Goal: Task Accomplishment & Management: Manage account settings

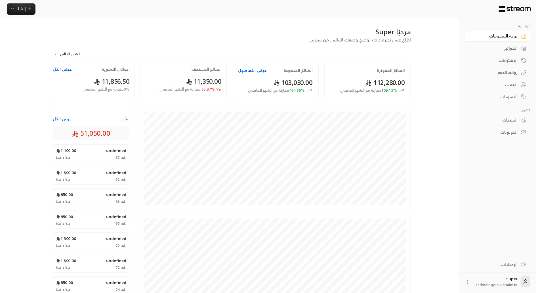
click at [505, 44] on link "الفواتير" at bounding box center [498, 48] width 66 height 11
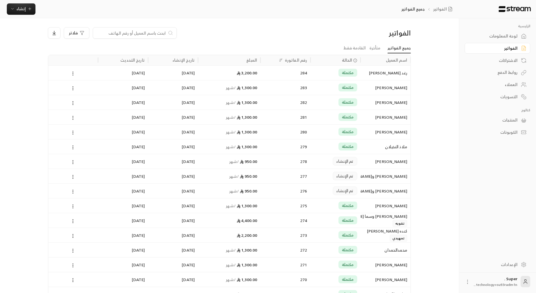
click at [367, 122] on div "[PERSON_NAME]" at bounding box center [385, 117] width 43 height 14
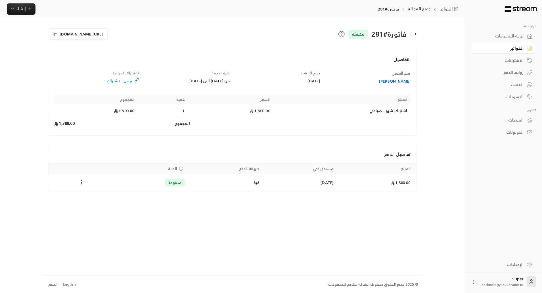
click at [509, 37] on div "لوحة المعلومات" at bounding box center [501, 36] width 46 height 6
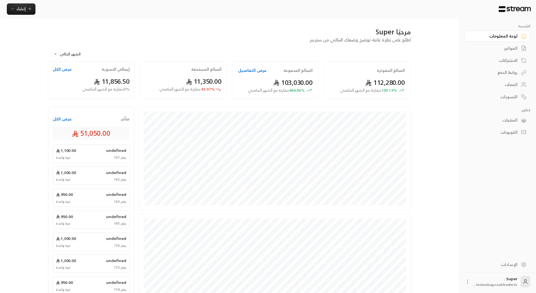
click at [504, 35] on div "لوحة المعلومات" at bounding box center [495, 36] width 46 height 6
click at [498, 88] on link "العملاء" at bounding box center [498, 84] width 66 height 11
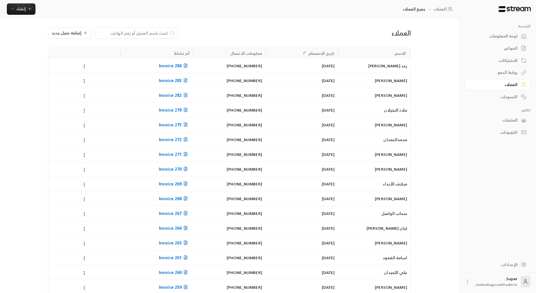
click at [155, 32] on input at bounding box center [133, 33] width 69 height 6
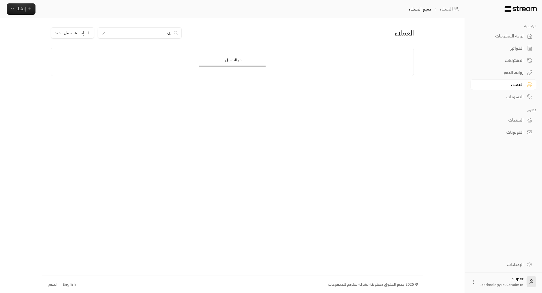
type input ";"
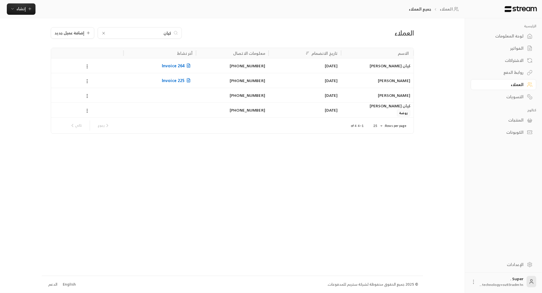
type input "كيان"
click at [327, 108] on div "[DATE]" at bounding box center [305, 110] width 66 height 14
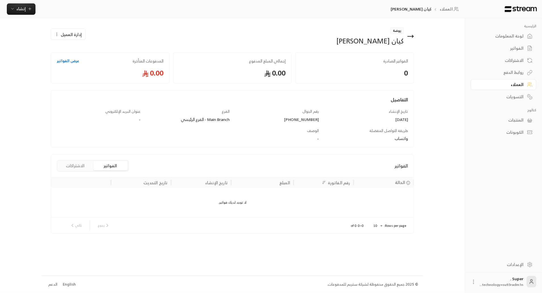
click at [83, 169] on button "الاشتراكات" at bounding box center [75, 165] width 34 height 9
click at [108, 167] on button "الفواتير" at bounding box center [110, 165] width 34 height 9
click at [16, 7] on span "إنشاء" at bounding box center [21, 8] width 22 height 7
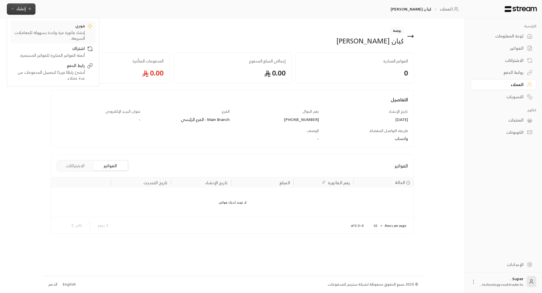
click at [32, 29] on div "فوري" at bounding box center [49, 26] width 72 height 7
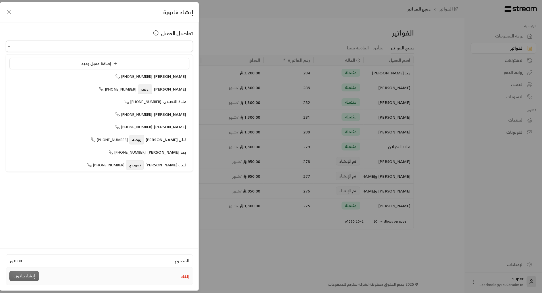
click at [41, 41] on input "اختر العميل" at bounding box center [99, 46] width 187 height 10
click at [161, 141] on span "كيان [PERSON_NAME]" at bounding box center [166, 139] width 41 height 7
type input "**********"
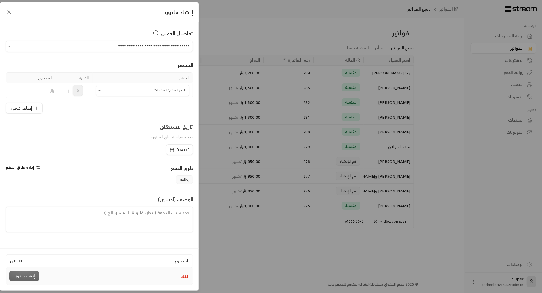
click at [170, 150] on icon "button" at bounding box center [172, 150] width 5 height 5
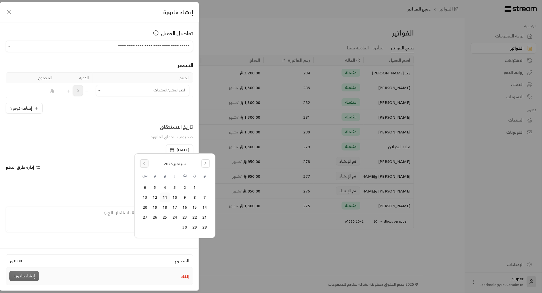
click at [147, 160] on button "Go to the Previous Month" at bounding box center [144, 163] width 8 height 8
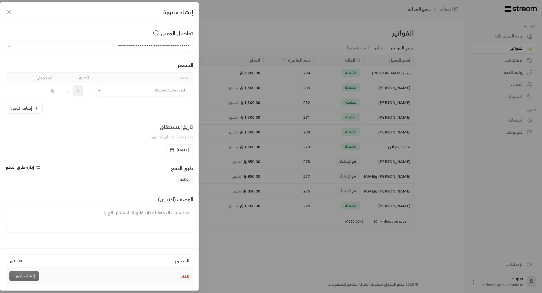
click at [75, 168] on div "إدارة طرق الدفع" at bounding box center [51, 169] width 97 height 11
click at [249, 263] on div "**********" at bounding box center [271, 146] width 542 height 293
click at [9, 11] on icon "button" at bounding box center [9, 12] width 7 height 7
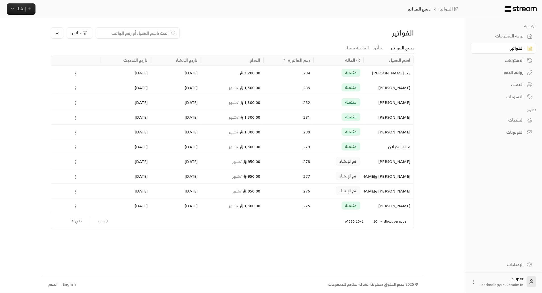
click at [509, 38] on div "لوحة المعلومات" at bounding box center [501, 36] width 46 height 6
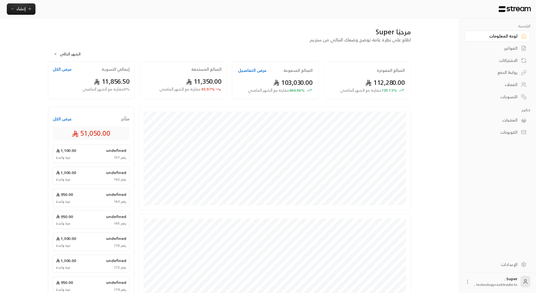
click at [507, 84] on div "العملاء" at bounding box center [495, 85] width 46 height 6
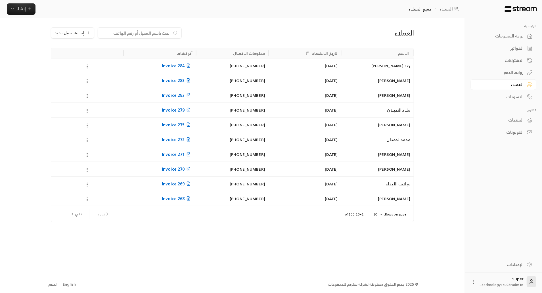
click at [156, 32] on input at bounding box center [135, 33] width 69 height 6
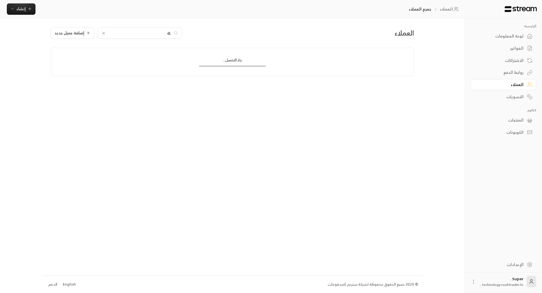
type input ";"
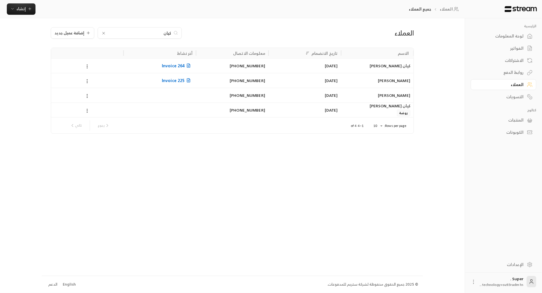
type input "كيان"
click at [263, 108] on div "[PHONE_NUMBER]" at bounding box center [232, 110] width 66 height 14
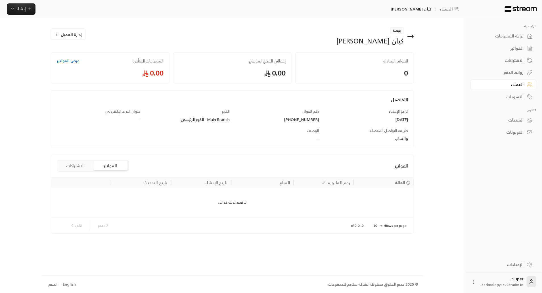
click at [511, 264] on div "الإعدادات" at bounding box center [501, 265] width 46 height 6
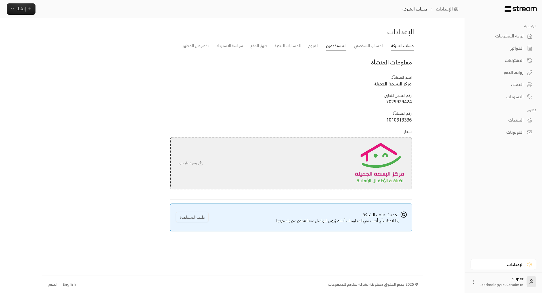
click at [334, 47] on link "المستخدمين" at bounding box center [336, 46] width 20 height 10
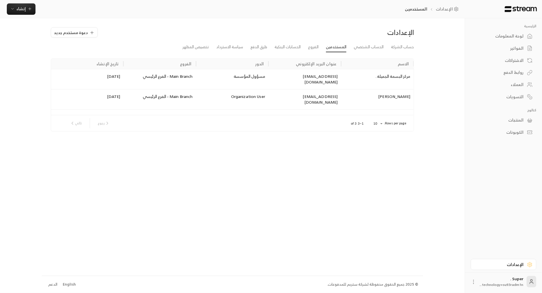
click at [94, 93] on div "[DATE]" at bounding box center [87, 99] width 73 height 20
click at [154, 94] on div "Main Branch - الفرع الرئيسي" at bounding box center [160, 97] width 66 height 7
click at [391, 93] on div "[PERSON_NAME]" at bounding box center [377, 99] width 73 height 20
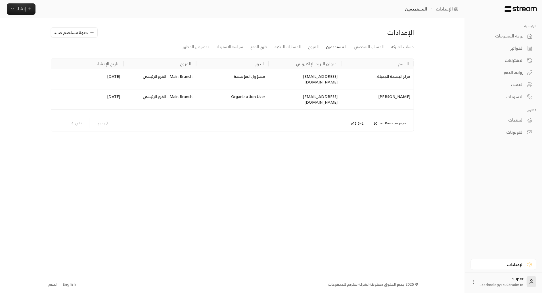
click at [391, 93] on div "[PERSON_NAME]" at bounding box center [377, 99] width 73 height 20
drag, startPoint x: 391, startPoint y: 93, endPoint x: 387, endPoint y: 92, distance: 3.5
click at [387, 92] on div "[PERSON_NAME]" at bounding box center [377, 99] width 73 height 20
click at [121, 94] on div "[DATE]" at bounding box center [87, 99] width 73 height 20
click at [143, 95] on div "Main Branch - الفرع الرئيسي" at bounding box center [160, 99] width 73 height 20
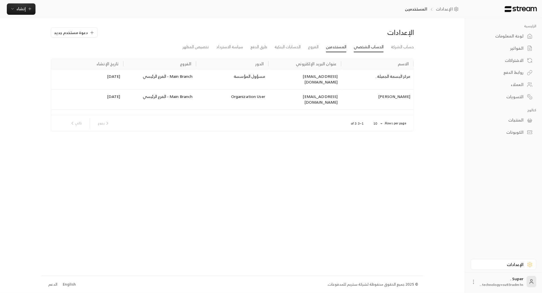
click at [370, 46] on link "الحساب الشخصي" at bounding box center [369, 47] width 30 height 10
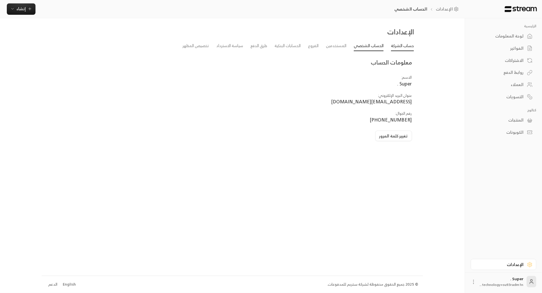
click at [398, 47] on link "حساب الشركة" at bounding box center [402, 46] width 23 height 10
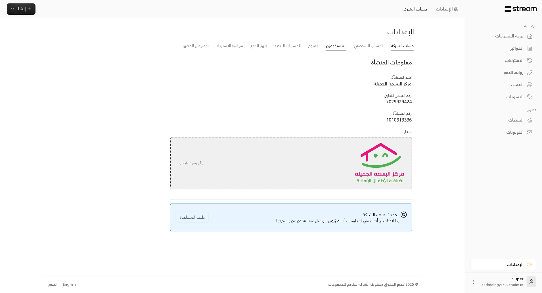
click at [338, 47] on link "المستخدمين" at bounding box center [336, 46] width 20 height 10
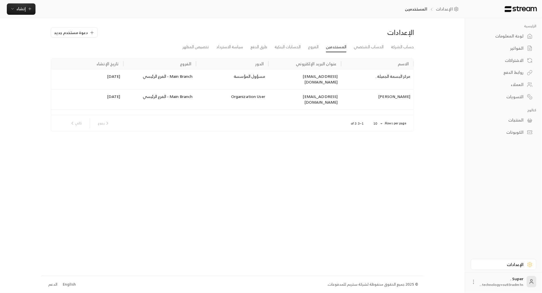
click at [314, 90] on div "[EMAIL_ADDRESS][DOMAIN_NAME]" at bounding box center [305, 99] width 73 height 20
click at [66, 32] on span "دعوة مستخدم جديد" at bounding box center [71, 33] width 34 height 6
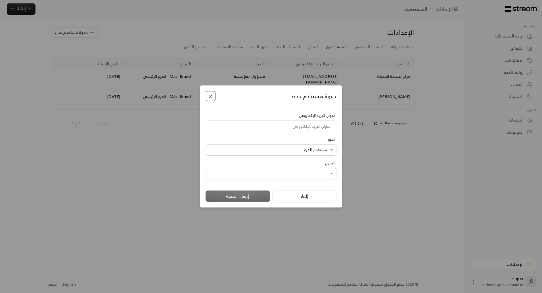
click at [211, 95] on button "Close" at bounding box center [211, 96] width 10 height 10
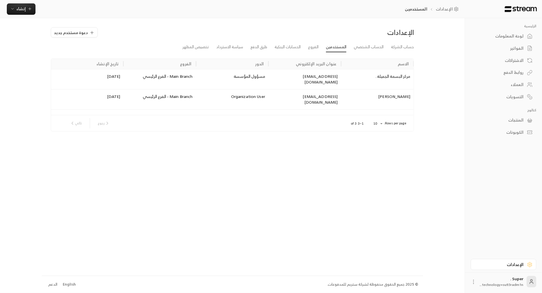
click at [396, 96] on div "[PERSON_NAME]" at bounding box center [377, 99] width 73 height 20
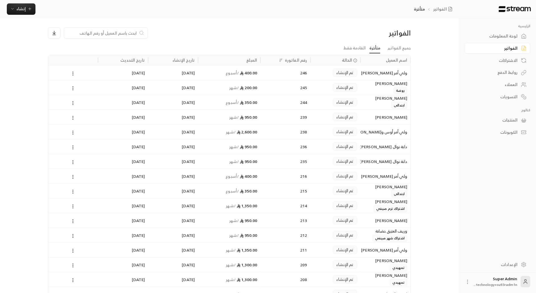
click at [502, 262] on div "الإعدادات" at bounding box center [495, 265] width 46 height 6
